Goal: Information Seeking & Learning: Learn about a topic

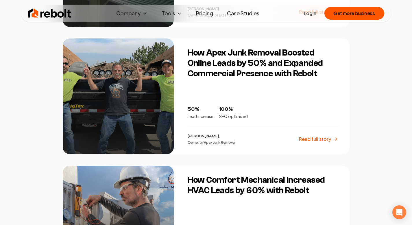
scroll to position [359, 0]
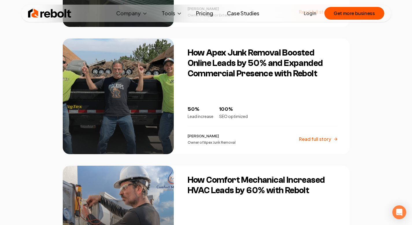
click at [307, 140] on p "Read full story" at bounding box center [315, 139] width 32 height 7
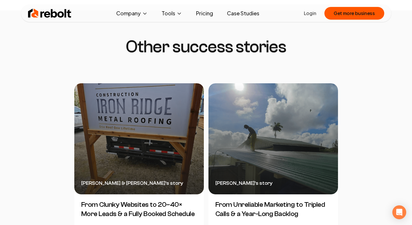
scroll to position [1311, 0]
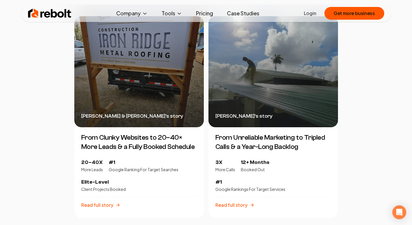
click at [241, 133] on h3 "From Unreliable Marketing to Tripled Calls & a Year-Long Backlog" at bounding box center [274, 142] width 130 height 19
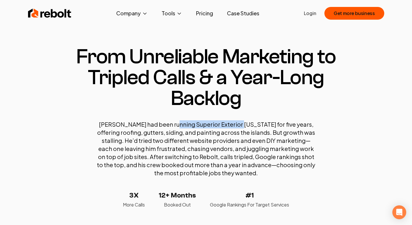
drag, startPoint x: 168, startPoint y: 125, endPoint x: 233, endPoint y: 128, distance: 64.3
click at [233, 128] on p "[PERSON_NAME] had been running Superior Exterior [US_STATE] for five years, off…" at bounding box center [206, 148] width 220 height 57
copy p "Superior Exterior [US_STATE]"
click at [64, 15] on img at bounding box center [49, 14] width 43 height 12
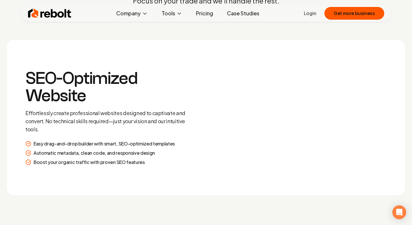
scroll to position [735, 0]
